Goal: Task Accomplishment & Management: Manage account settings

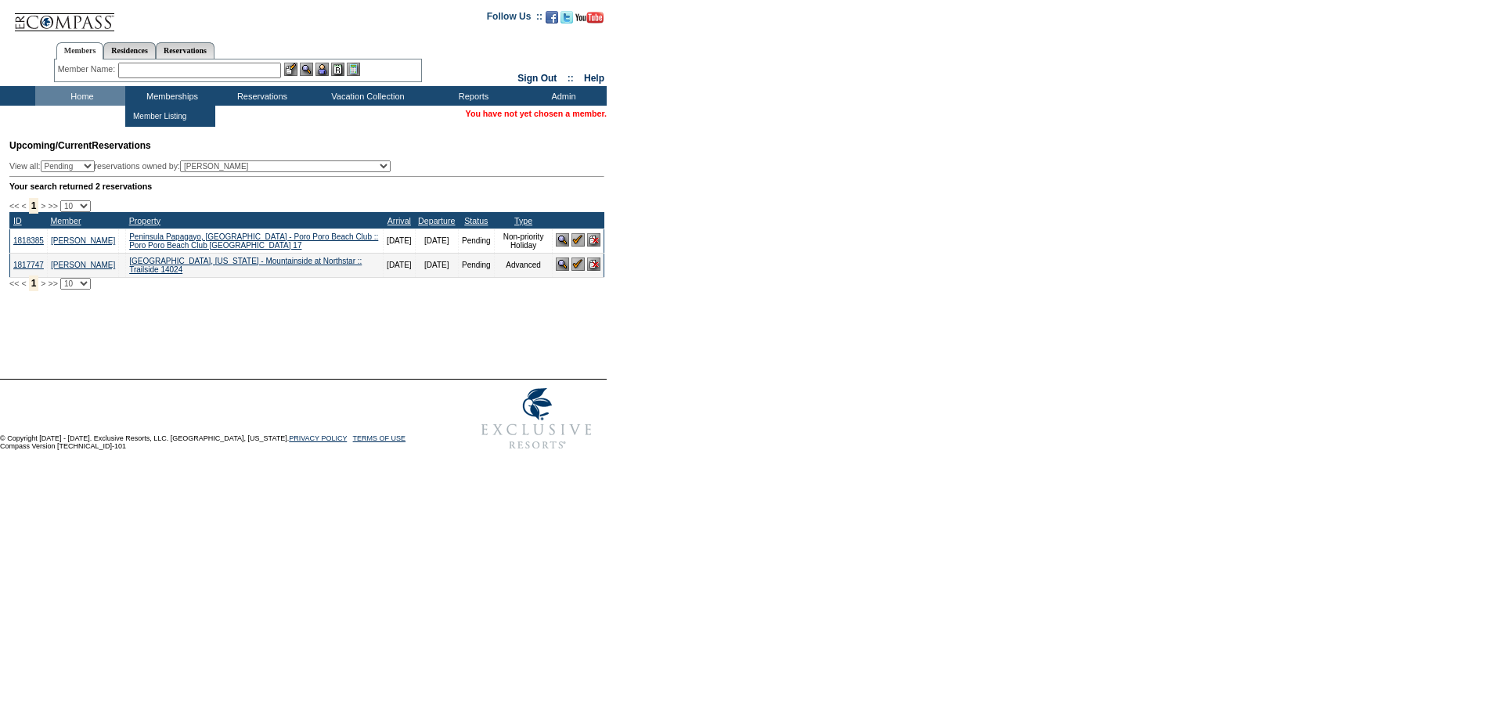
click at [151, 73] on input "text" at bounding box center [199, 71] width 163 height 16
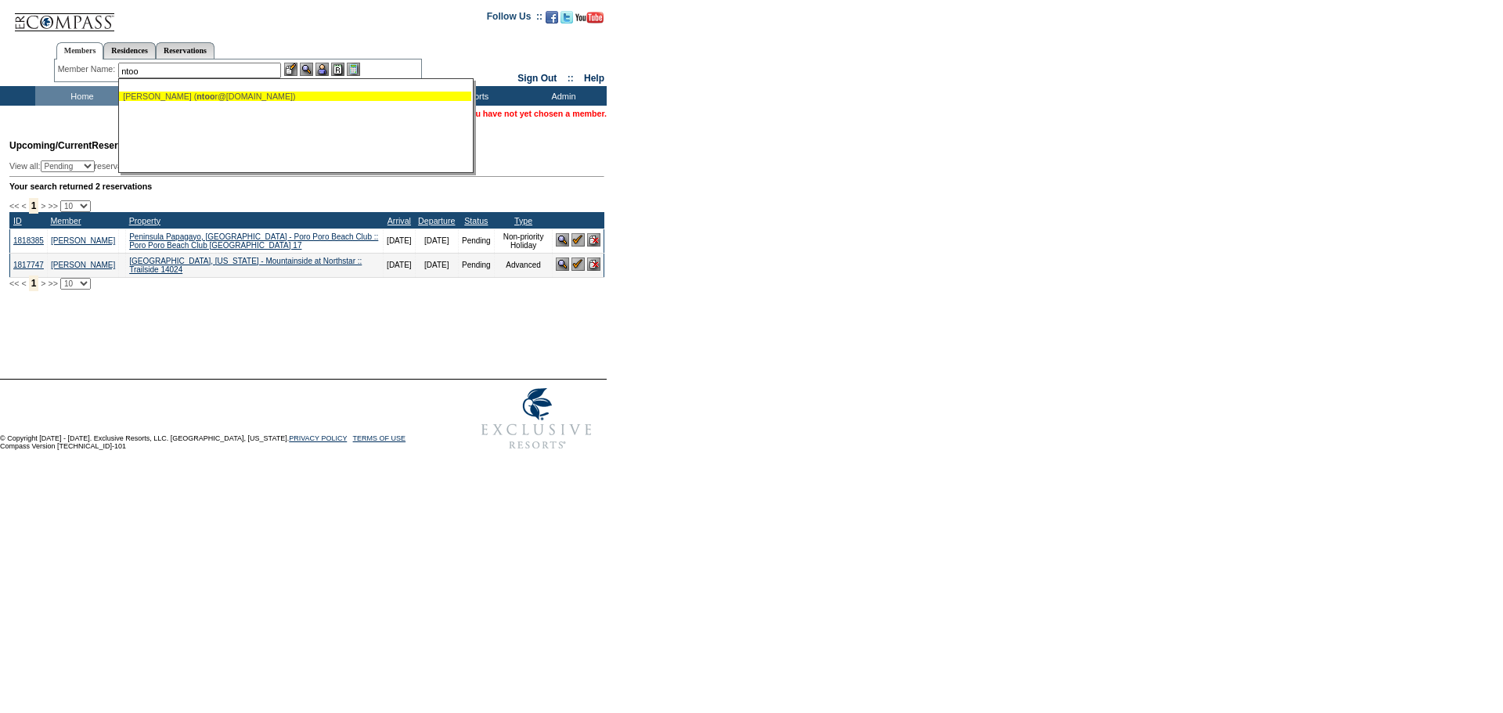
click at [209, 94] on span "ntoo" at bounding box center [206, 96] width 18 height 9
type input "Toor, Nauman (ntoor@exclusiveresorts.com)"
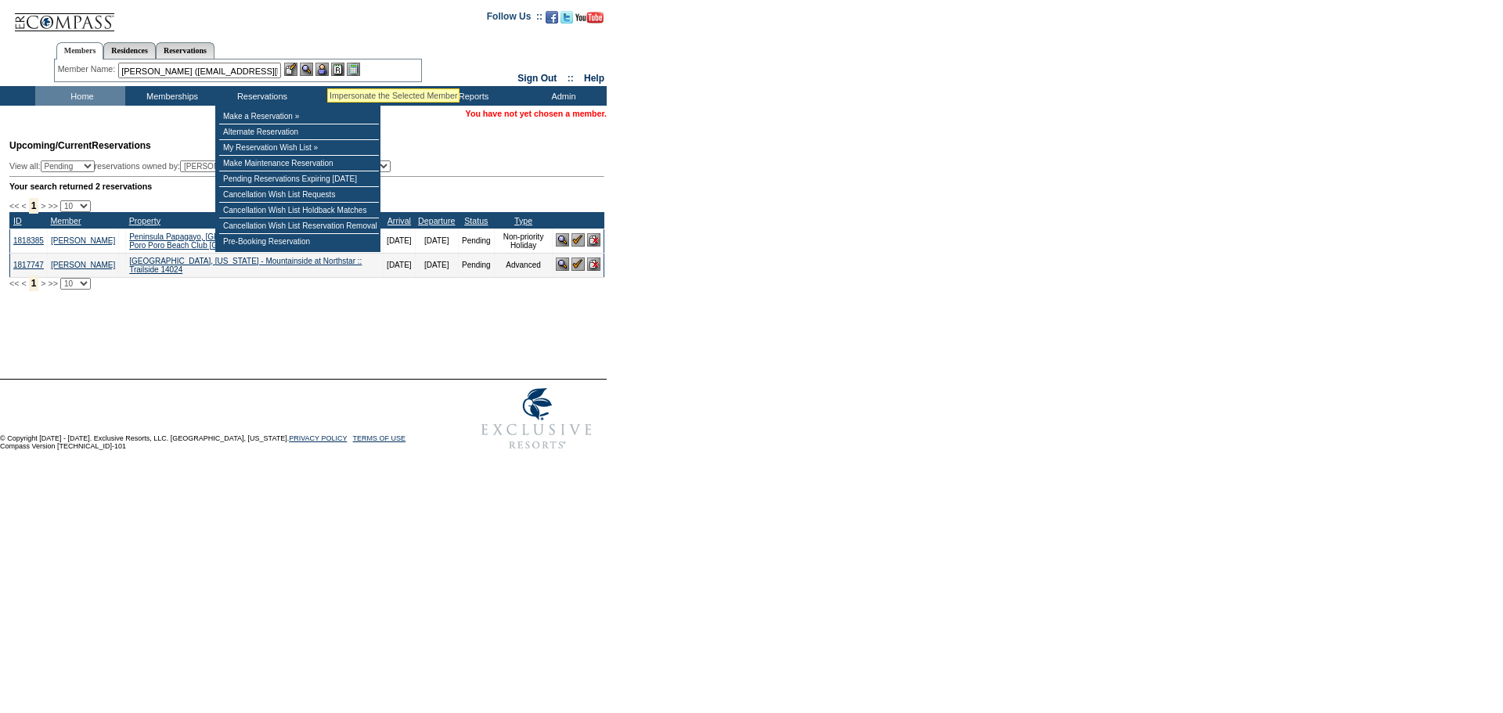
click at [327, 69] on img at bounding box center [322, 69] width 13 height 13
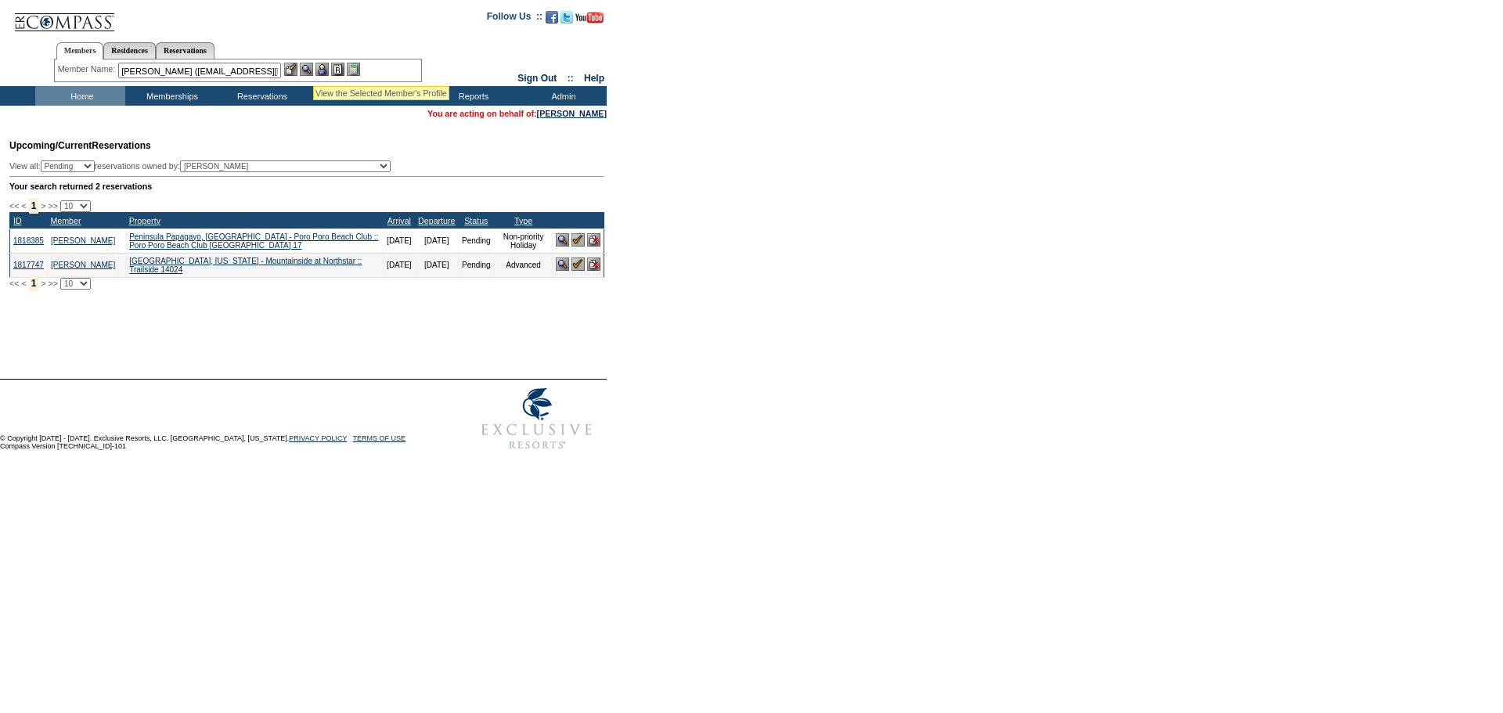
click at [309, 67] on img at bounding box center [306, 69] width 13 height 13
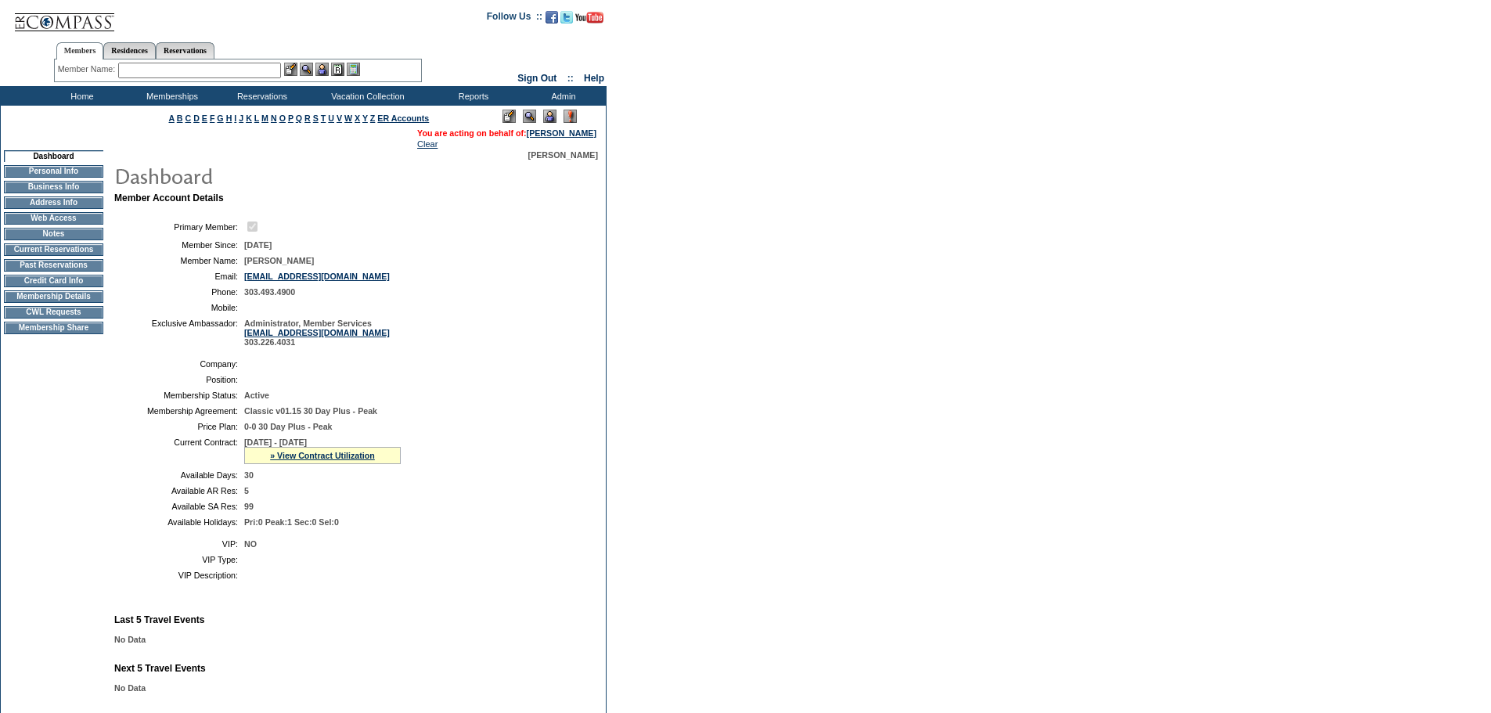
click at [62, 303] on td "Membership Details" at bounding box center [53, 296] width 99 height 13
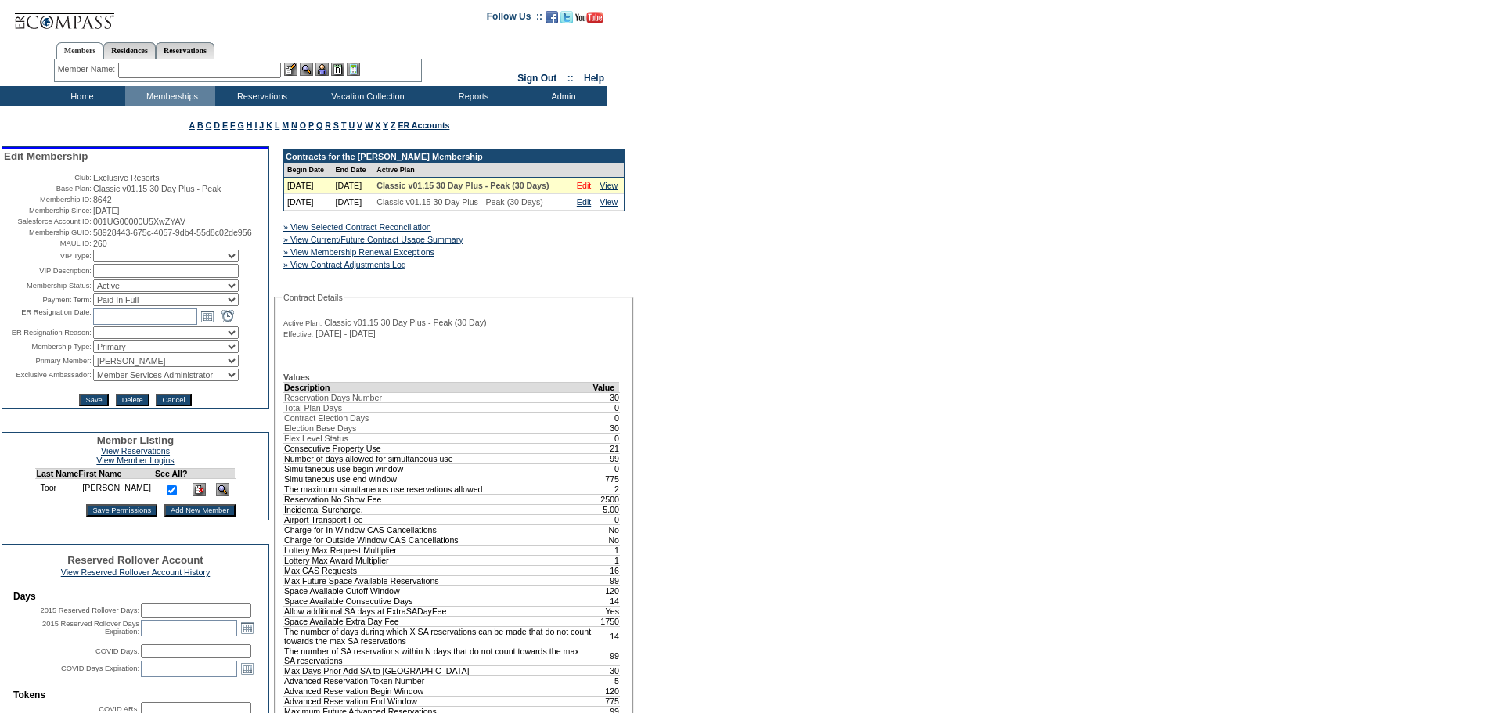
click at [583, 190] on link "Edit" at bounding box center [584, 185] width 14 height 9
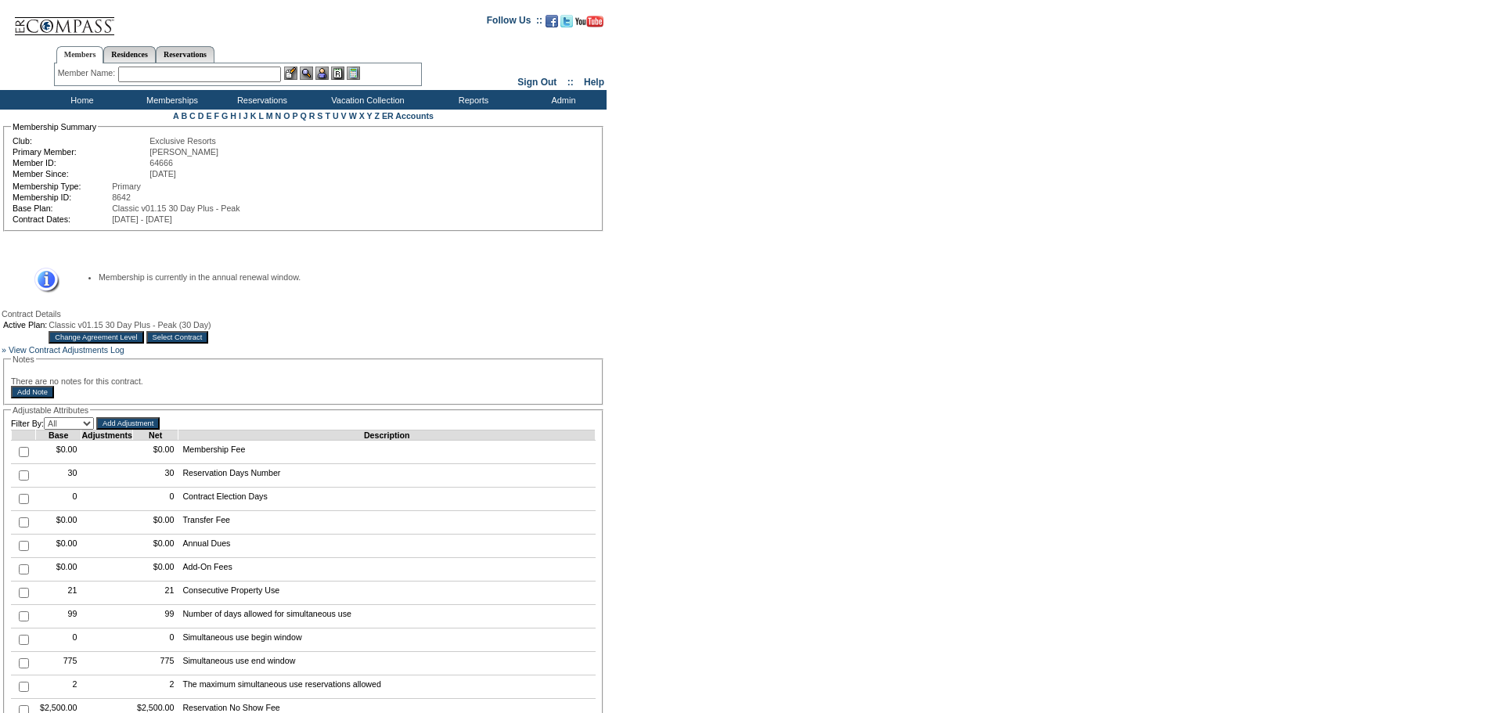
click at [143, 341] on input "Change Agreement Level" at bounding box center [96, 337] width 95 height 13
